Goal: Task Accomplishment & Management: Manage account settings

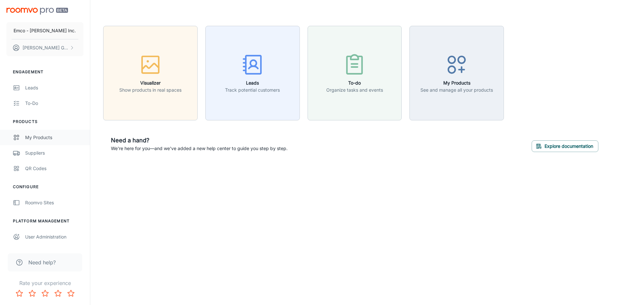
click at [48, 141] on link "My Products" at bounding box center [45, 137] width 90 height 15
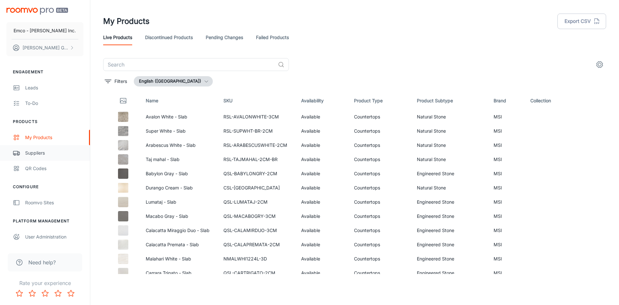
click at [46, 159] on link "Suppliers" at bounding box center [45, 152] width 90 height 15
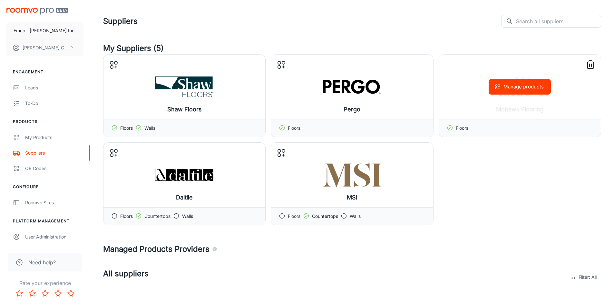
click at [588, 64] on icon at bounding box center [591, 65] width 6 height 6
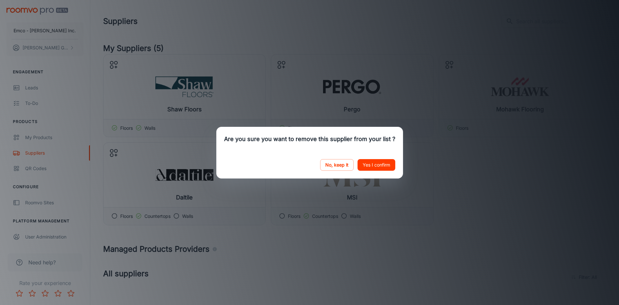
click at [376, 164] on button "Yes I confirm" at bounding box center [377, 165] width 38 height 12
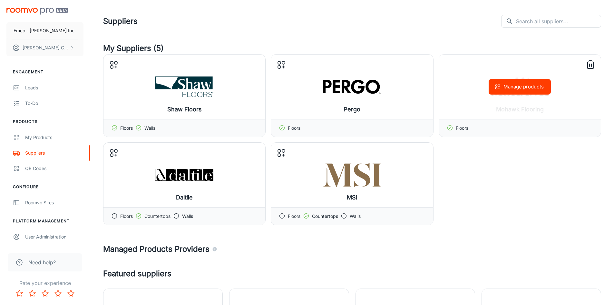
click at [596, 61] on div "Mohawk Flooring Manage products" at bounding box center [520, 87] width 162 height 65
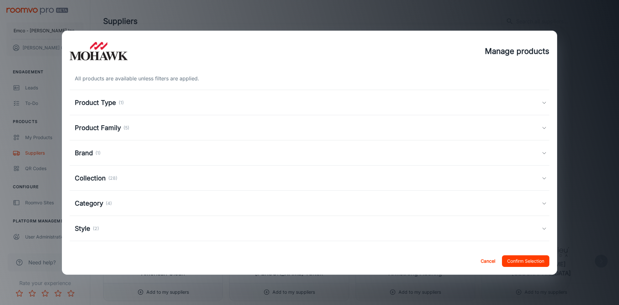
click at [512, 260] on button "Confirm Selection" at bounding box center [525, 261] width 47 height 12
